Goal: Task Accomplishment & Management: Manage account settings

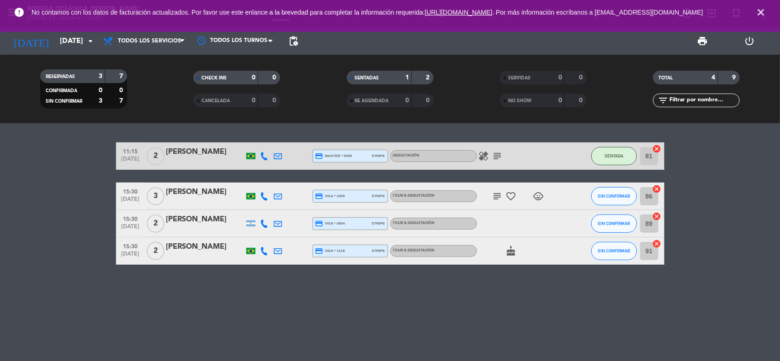
click at [537, 197] on icon "child_care" at bounding box center [538, 196] width 11 height 11
click at [494, 196] on icon "subject" at bounding box center [497, 196] width 11 height 11
click at [471, 326] on div "11:15 [DATE] 2 [PERSON_NAME] credit_card master * 6559 stripe Degustación heali…" at bounding box center [390, 242] width 780 height 238
click at [508, 252] on icon "cake" at bounding box center [511, 251] width 11 height 11
click at [455, 273] on div "11:15 [DATE] 2 [PERSON_NAME] credit_card master * 6559 stripe Degustación heali…" at bounding box center [390, 242] width 780 height 238
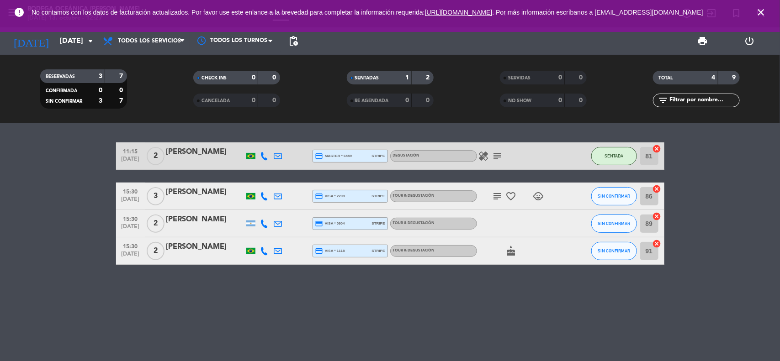
click at [761, 12] on icon "close" at bounding box center [760, 12] width 11 height 11
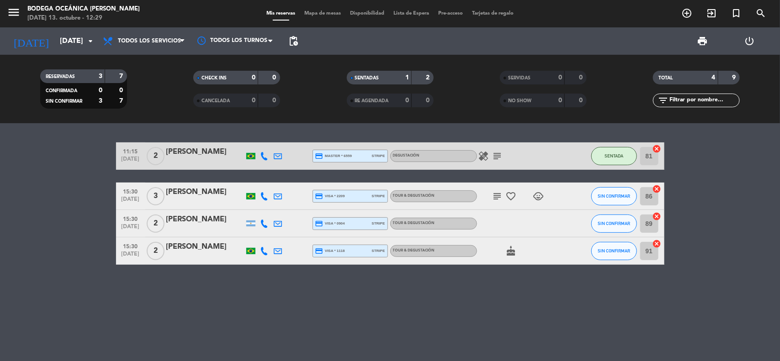
click at [510, 256] on icon "cake" at bounding box center [511, 251] width 11 height 11
click at [487, 294] on div "11:15 [DATE] 2 [PERSON_NAME] credit_card master * 6559 stripe Degustación heali…" at bounding box center [390, 242] width 780 height 238
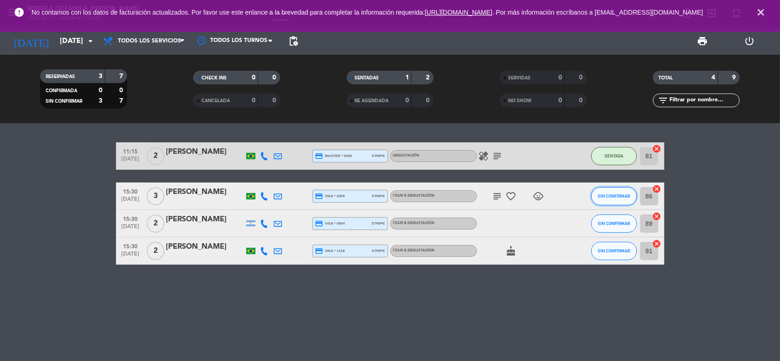
click at [628, 194] on span "SIN CONFIRMAR" at bounding box center [613, 196] width 32 height 5
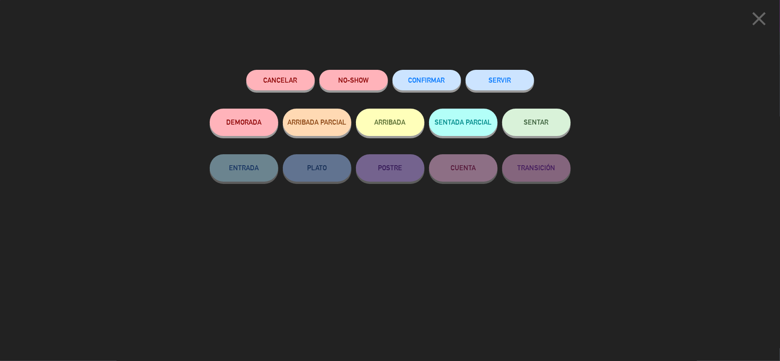
click at [306, 79] on button "Cancelar" at bounding box center [280, 80] width 68 height 21
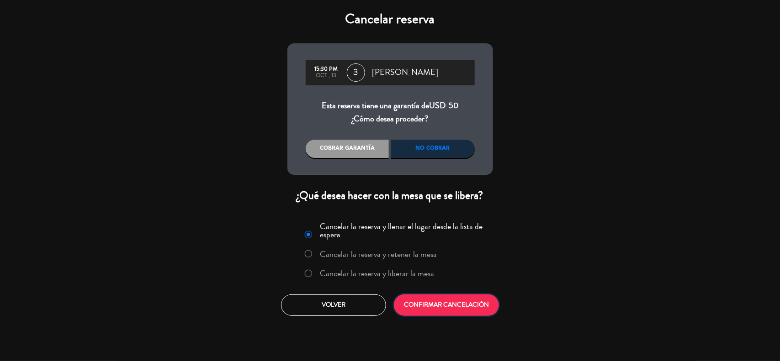
click at [480, 304] on button "CONFIRMAR CANCELACIÓN" at bounding box center [446, 305] width 105 height 21
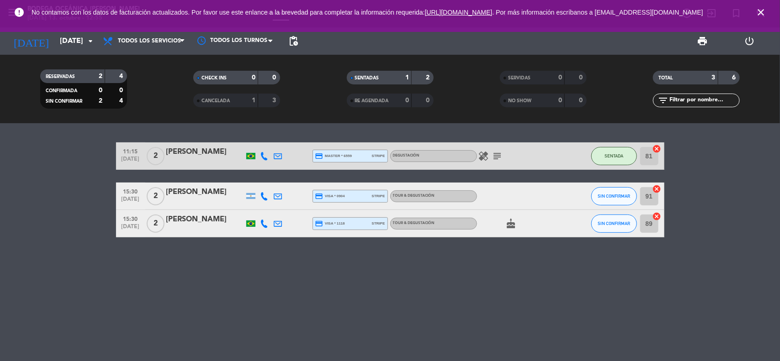
click at [762, 15] on icon "close" at bounding box center [760, 12] width 11 height 11
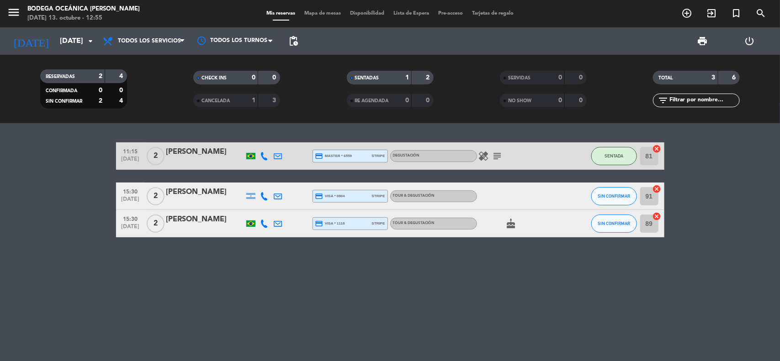
click at [704, 220] on bookings-row "11:15 [DATE] 2 [PERSON_NAME] credit_card master * 6559 stripe Degustación heali…" at bounding box center [390, 189] width 780 height 95
